Goal: Information Seeking & Learning: Compare options

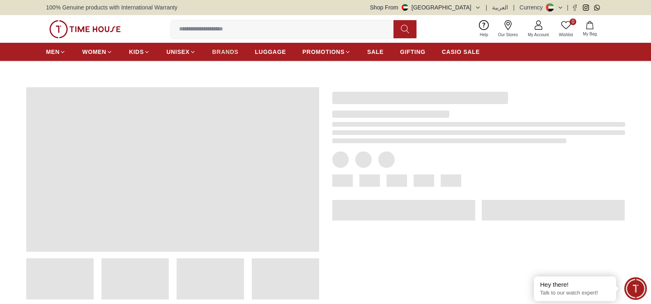
click at [231, 54] on span "BRANDS" at bounding box center [225, 52] width 26 height 8
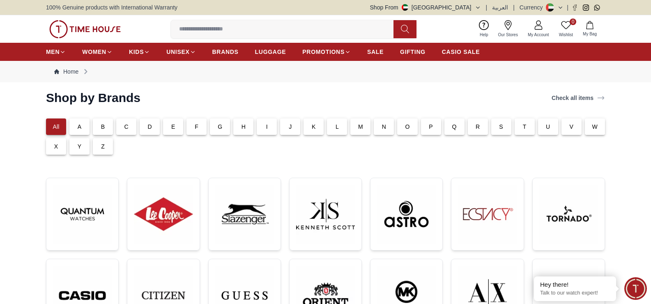
click at [130, 126] on div "C" at bounding box center [126, 126] width 20 height 16
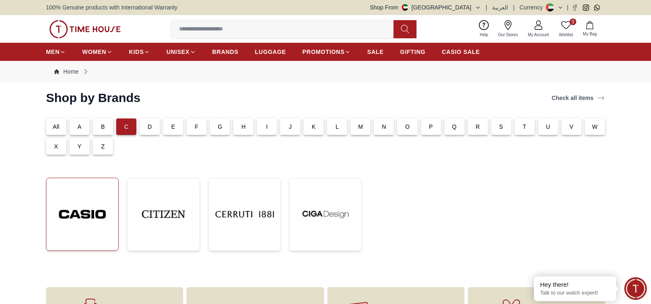
click at [96, 216] on img at bounding box center [82, 213] width 59 height 59
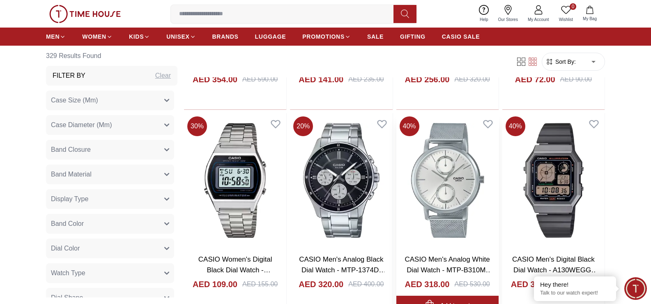
scroll to position [1150, 0]
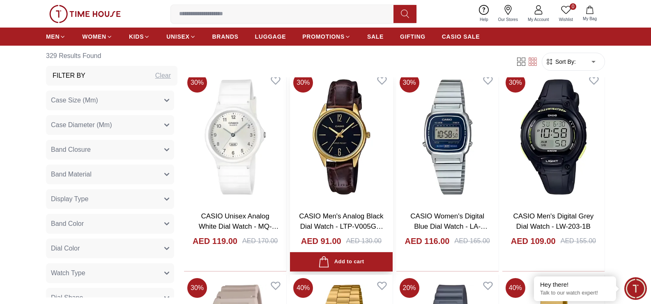
scroll to position [2013, 0]
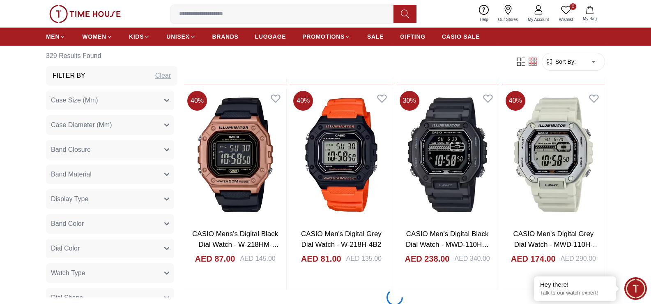
scroll to position [3286, 0]
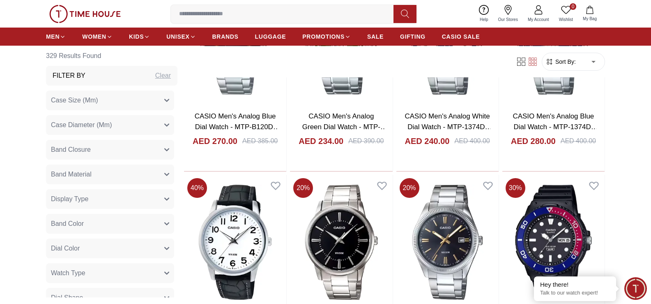
scroll to position [5299, 0]
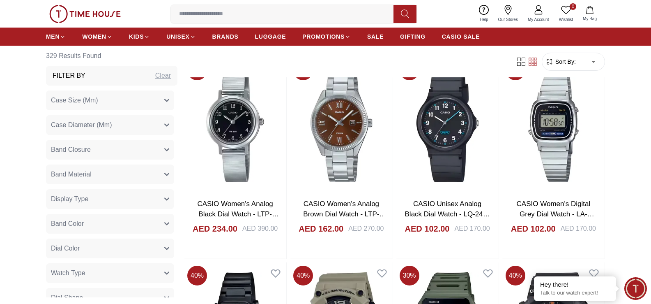
scroll to position [6244, 0]
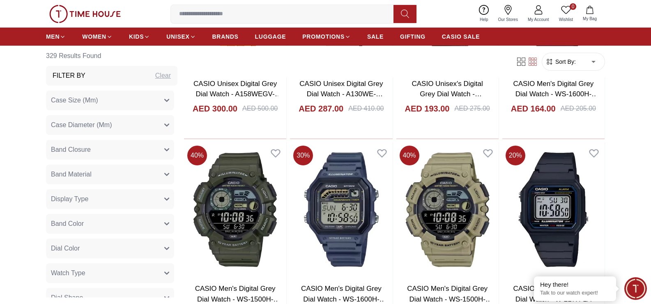
scroll to position [7107, 0]
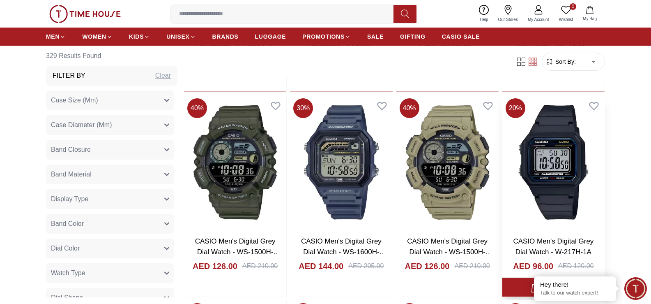
click at [553, 188] on img at bounding box center [553, 162] width 102 height 135
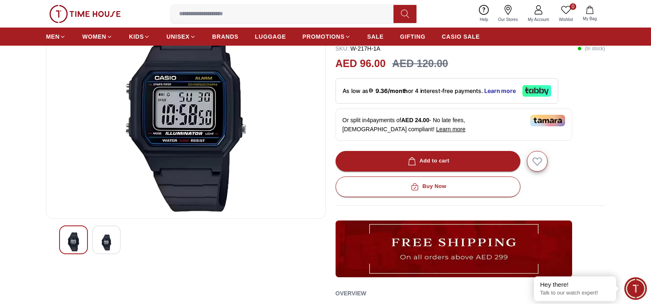
scroll to position [82, 0]
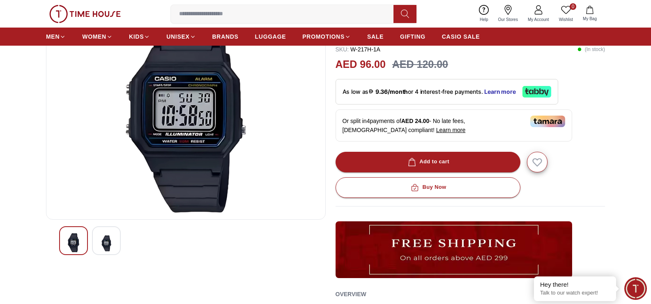
click at [102, 249] on img at bounding box center [106, 243] width 15 height 20
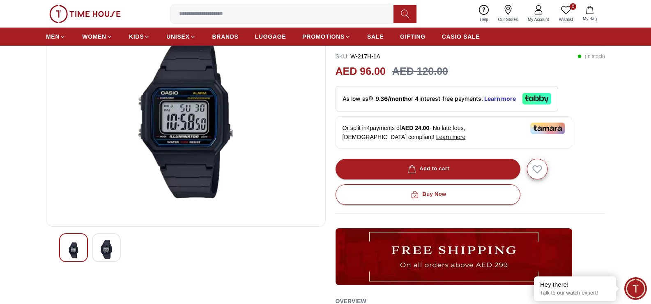
scroll to position [0, 0]
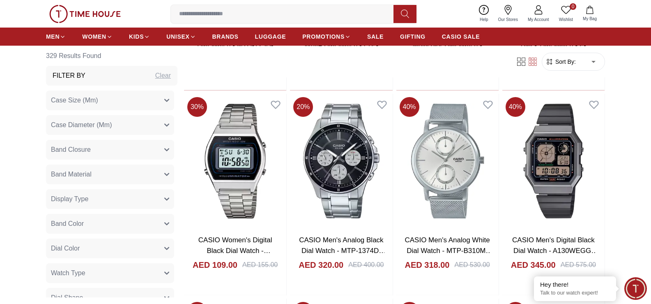
scroll to position [7640, 0]
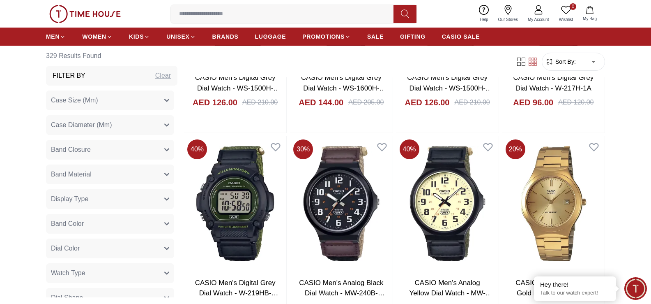
scroll to position [7516, 0]
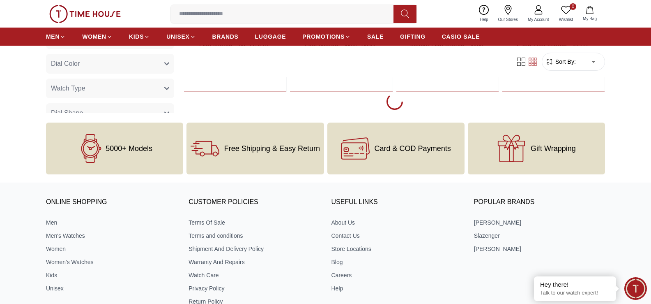
scroll to position [7434, 0]
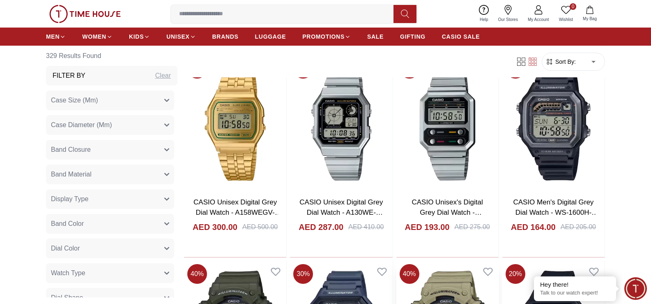
scroll to position [6900, 0]
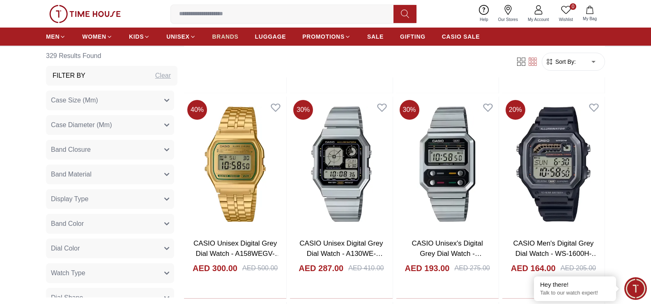
click at [224, 38] on span "BRANDS" at bounding box center [225, 36] width 26 height 8
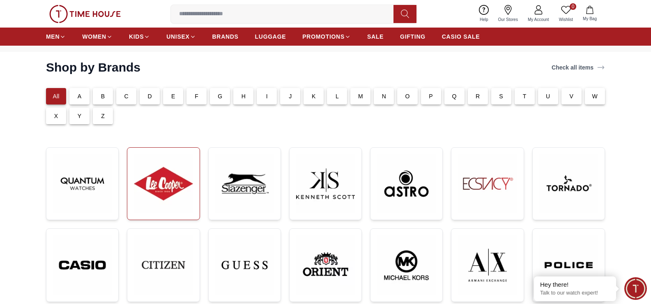
scroll to position [82, 0]
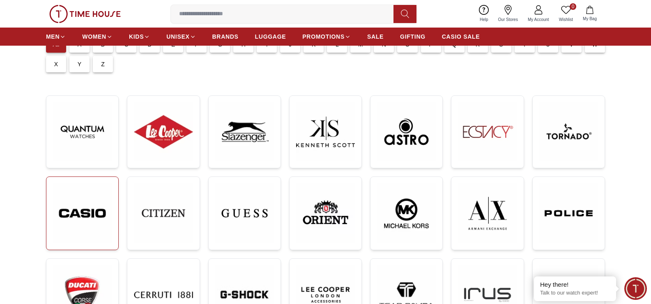
click at [104, 210] on img at bounding box center [82, 212] width 59 height 59
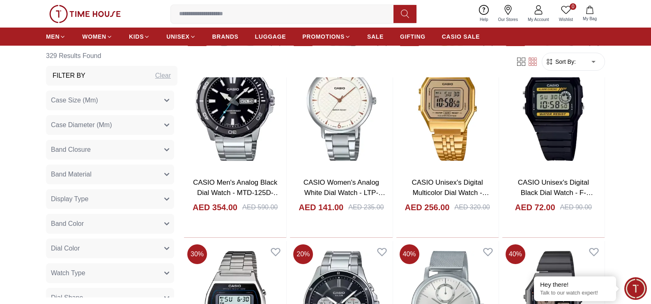
scroll to position [1150, 0]
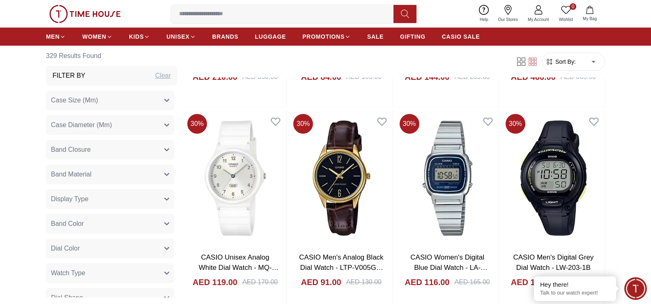
scroll to position [1807, 0]
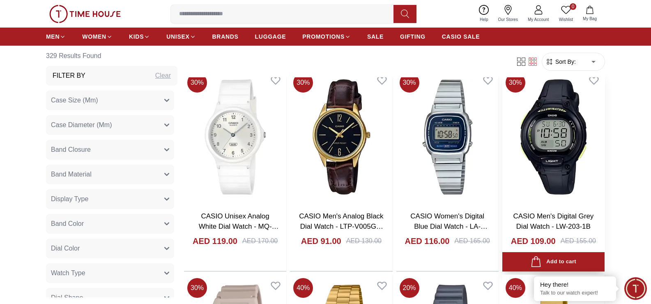
click at [563, 150] on img at bounding box center [553, 136] width 102 height 135
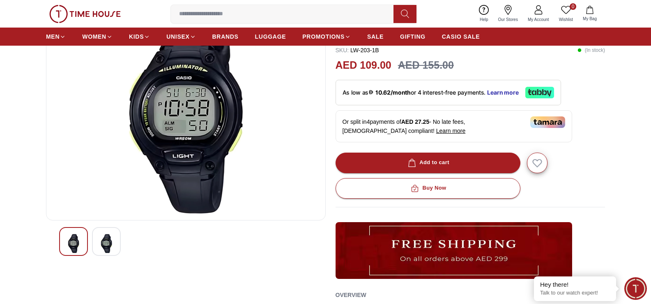
scroll to position [82, 0]
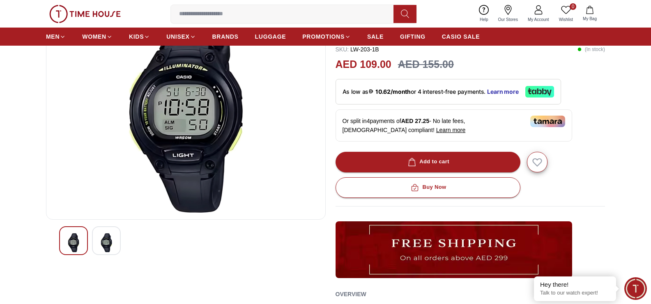
click at [106, 236] on img at bounding box center [106, 242] width 15 height 19
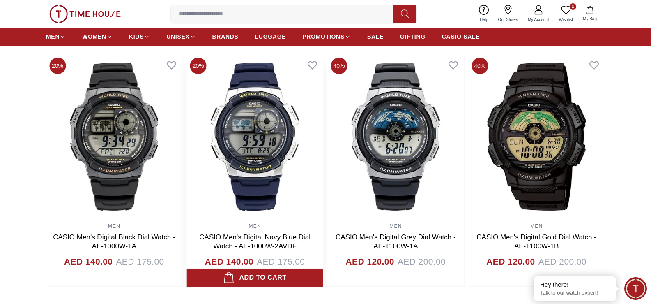
scroll to position [452, 0]
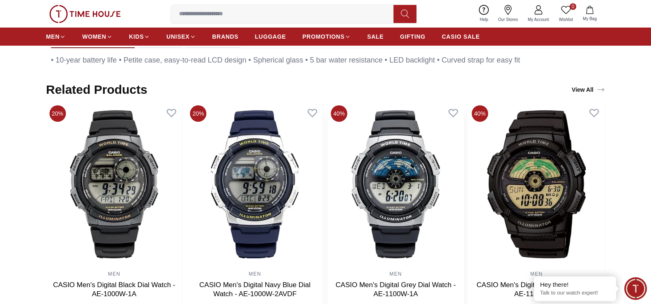
click at [407, 182] on img at bounding box center [396, 184] width 136 height 164
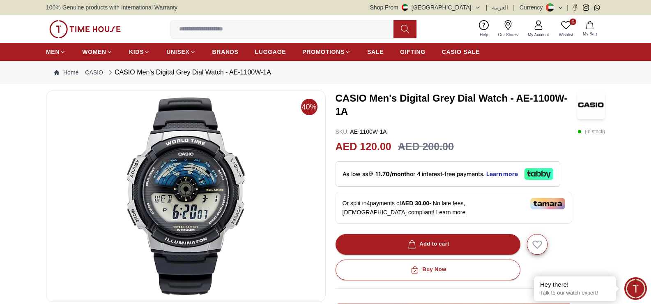
scroll to position [41, 0]
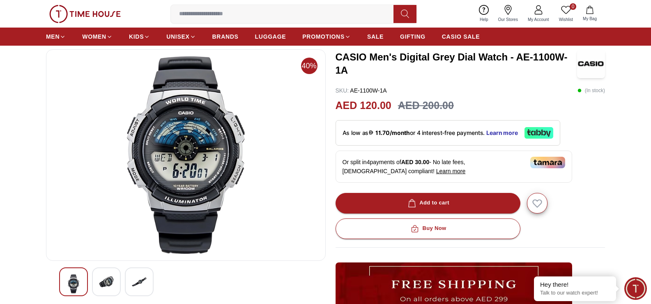
click at [98, 287] on div at bounding box center [106, 281] width 29 height 29
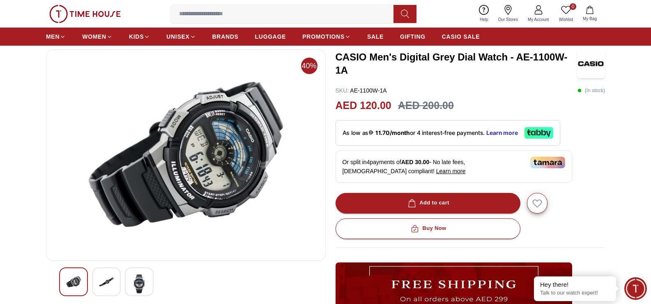
click at [140, 283] on img at bounding box center [139, 283] width 15 height 19
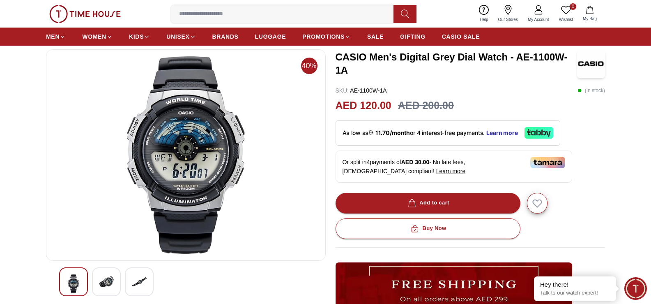
scroll to position [0, 0]
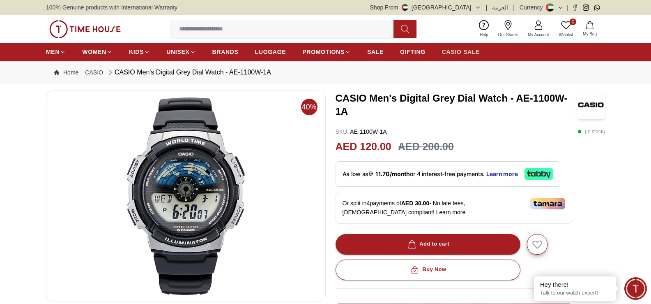
click at [466, 53] on span "CASIO SALE" at bounding box center [461, 52] width 38 height 8
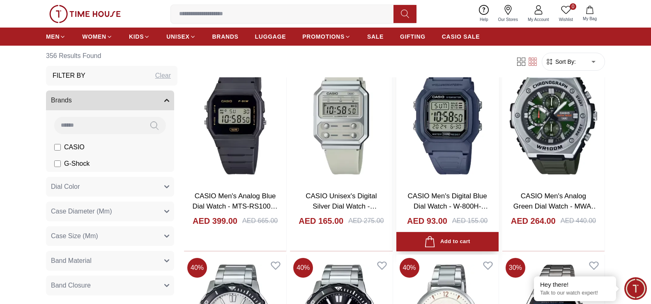
scroll to position [246, 0]
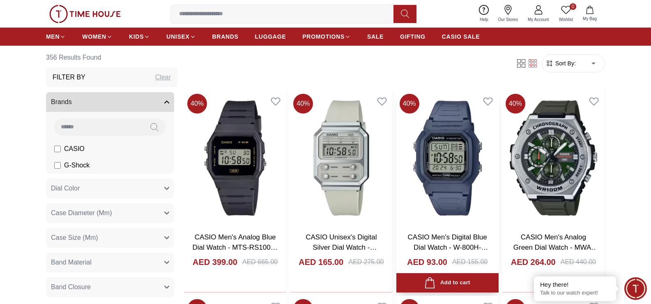
click at [459, 182] on img at bounding box center [447, 157] width 102 height 135
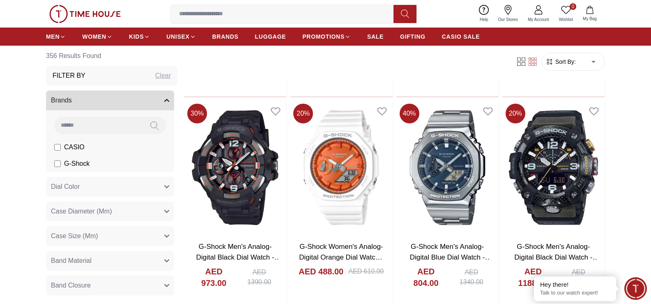
scroll to position [1027, 0]
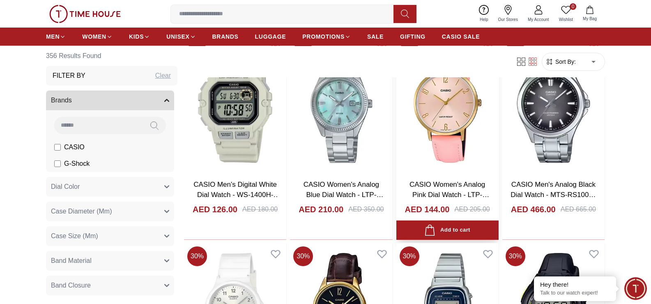
scroll to position [2095, 0]
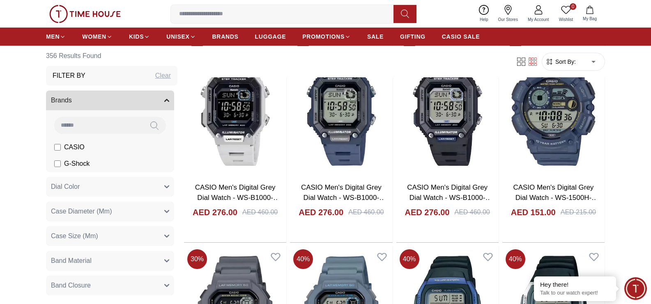
scroll to position [3081, 0]
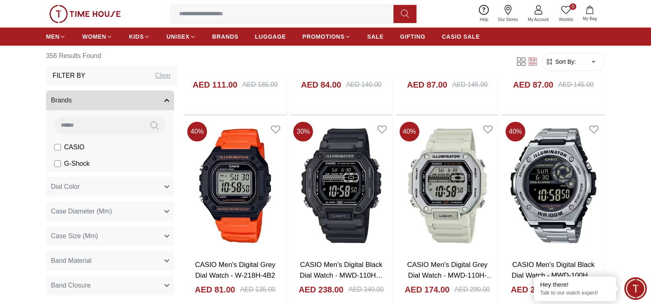
scroll to position [3574, 0]
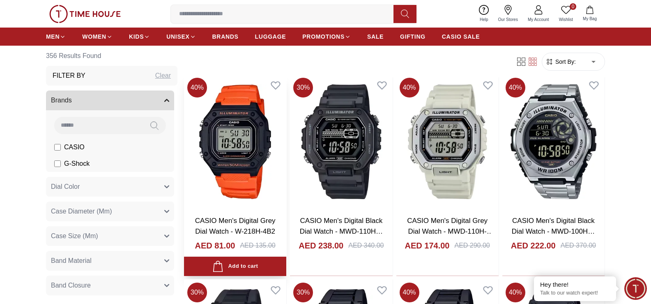
click at [236, 132] on img at bounding box center [235, 141] width 102 height 135
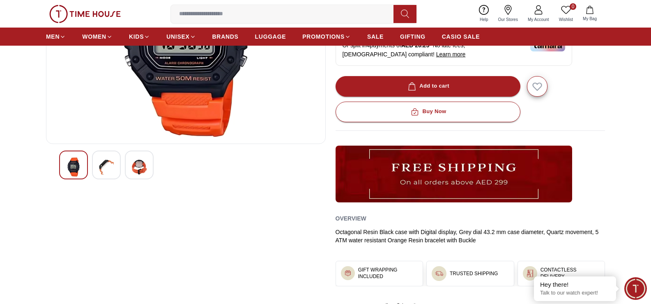
scroll to position [164, 0]
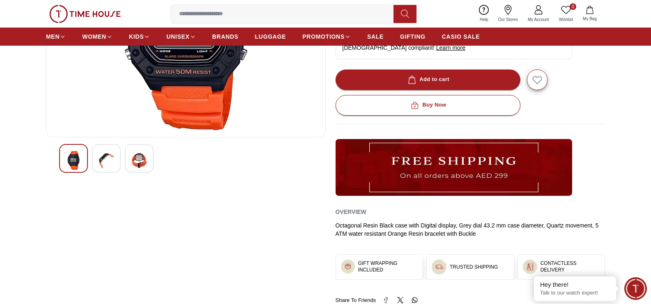
click at [114, 159] on div at bounding box center [106, 158] width 29 height 29
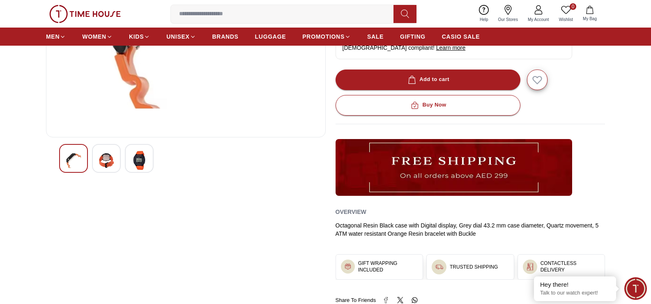
click at [139, 162] on img at bounding box center [139, 160] width 15 height 19
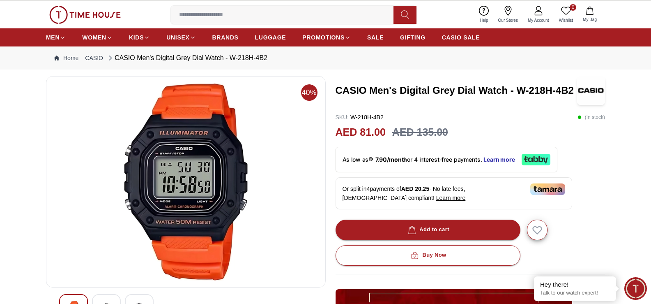
scroll to position [0, 0]
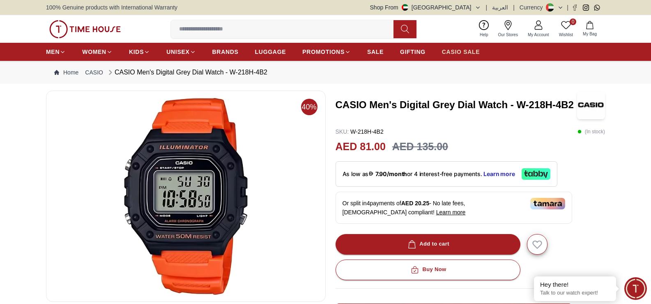
click at [454, 48] on span "CASIO SALE" at bounding box center [461, 52] width 38 height 8
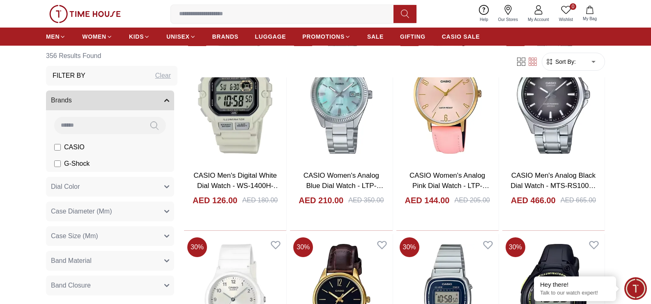
scroll to position [2054, 0]
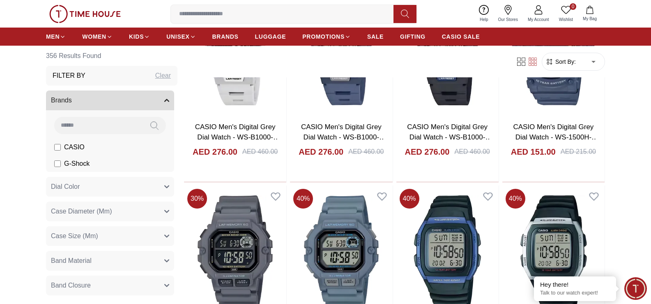
scroll to position [3122, 0]
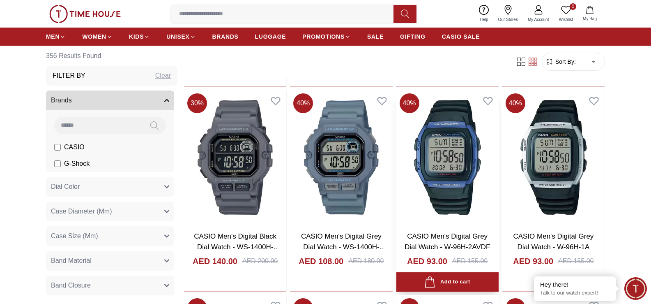
scroll to position [3163, 0]
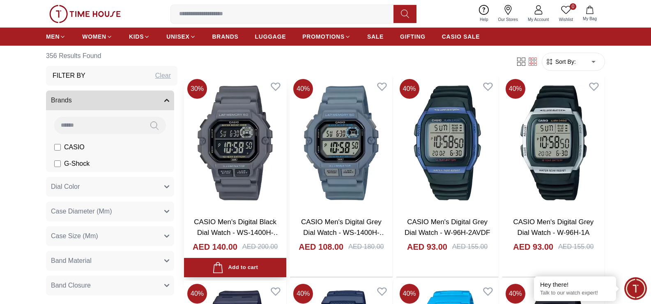
click at [223, 150] on img at bounding box center [235, 143] width 102 height 135
